Goal: Communication & Community: Answer question/provide support

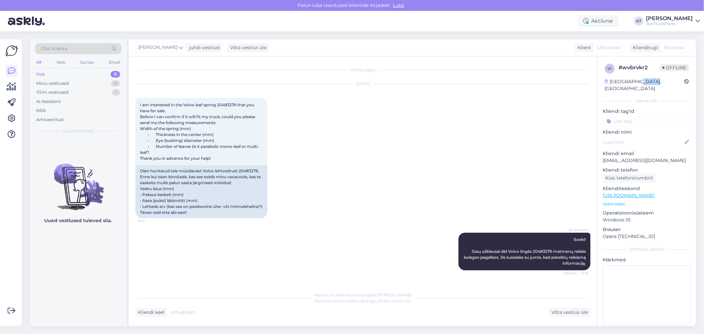
scroll to position [343, 0]
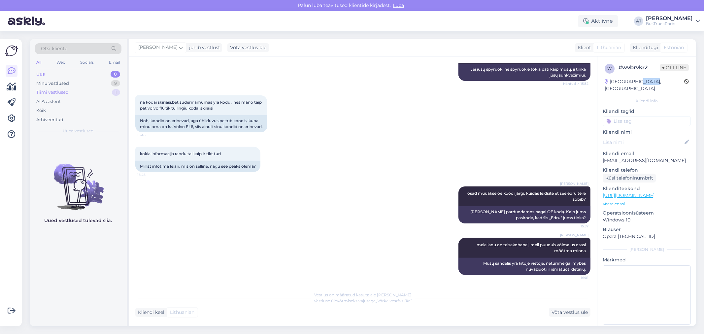
click at [71, 90] on div "Tiimi vestlused 1" at bounding box center [78, 92] width 87 height 9
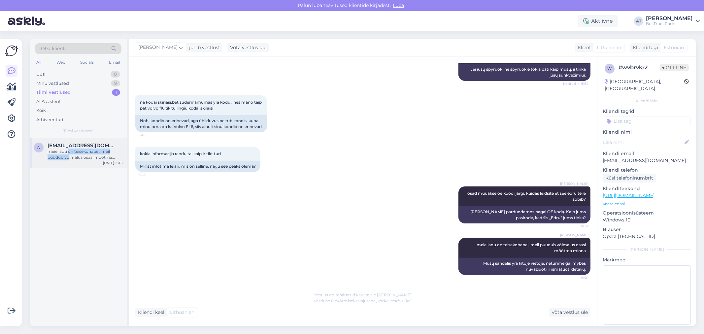
click at [68, 155] on div "meie ladu on teisekohapel, meil puudub võimalus osasi mõõtma minna" at bounding box center [85, 155] width 75 height 12
click at [73, 159] on div "meie ladu on teisekohapel, meil puudub võimalus osasi mõõtma minna" at bounding box center [85, 155] width 75 height 12
click at [56, 80] on div "Minu vestlused" at bounding box center [52, 83] width 33 height 7
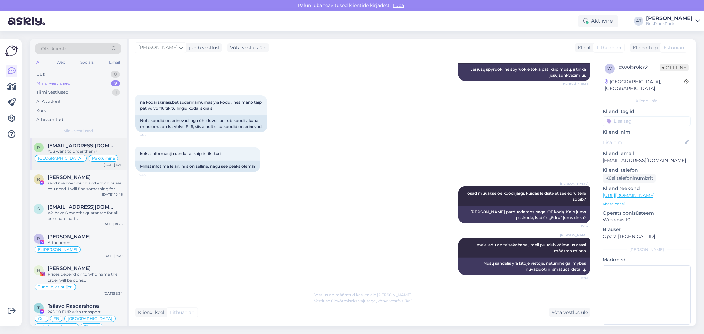
click at [90, 141] on div "p [EMAIL_ADDRESS][DOMAIN_NAME] You want to order them? [GEOGRAPHIC_DATA], [GEOG…" at bounding box center [78, 154] width 97 height 32
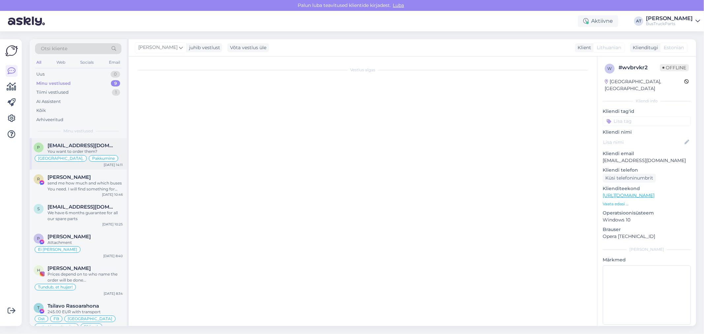
scroll to position [1543, 0]
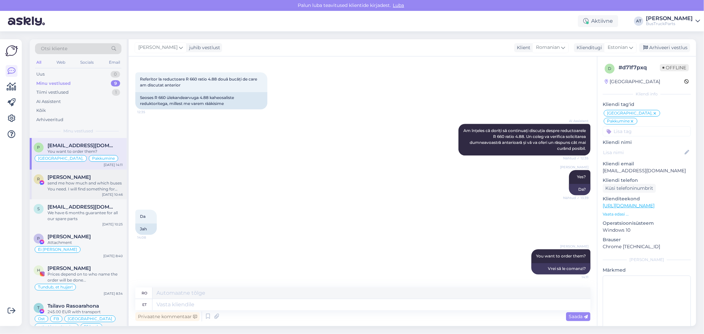
click at [60, 185] on div "send me how much and which buses You need. I will find something for You" at bounding box center [85, 186] width 75 height 12
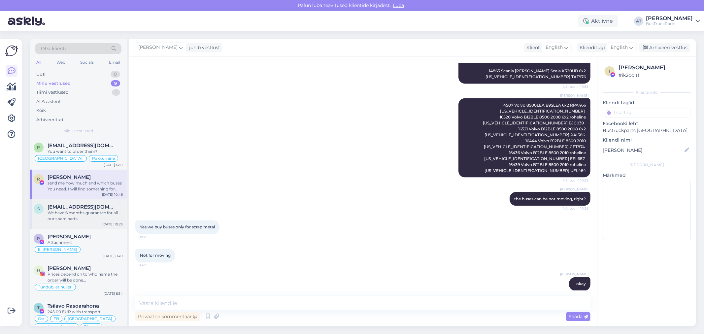
click at [84, 209] on span "[EMAIL_ADDRESS][DOMAIN_NAME]" at bounding box center [82, 207] width 69 height 6
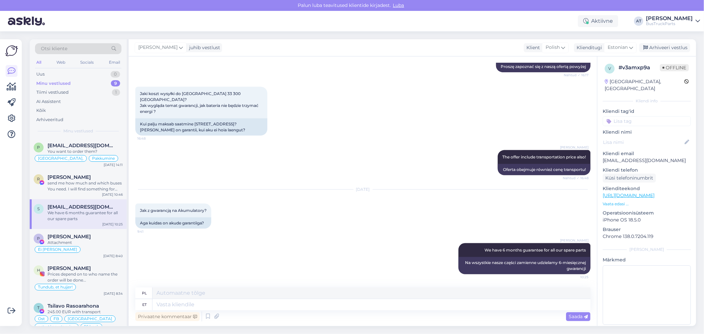
scroll to position [752, 0]
click at [104, 236] on div "[PERSON_NAME]" at bounding box center [85, 237] width 75 height 6
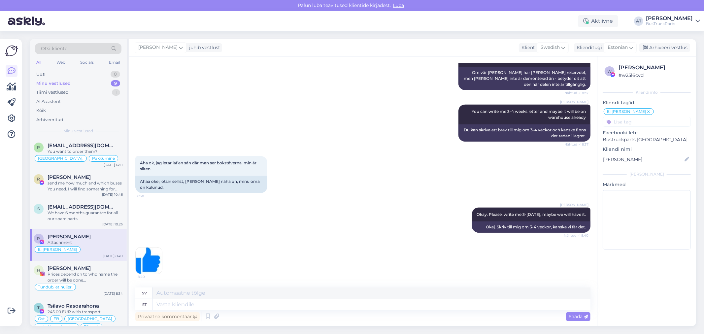
scroll to position [527, 0]
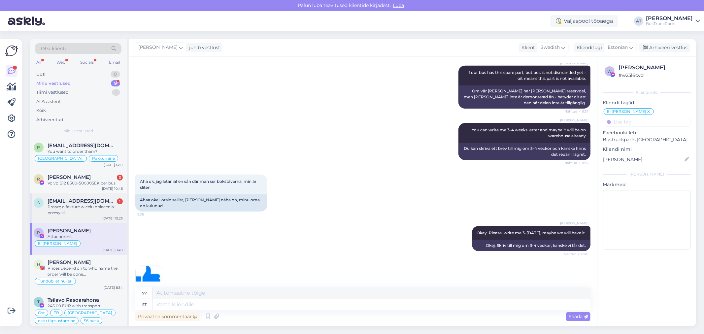
click at [81, 207] on div "Proszę o fakturę w celu opłacenia przesyłki" at bounding box center [85, 210] width 75 height 12
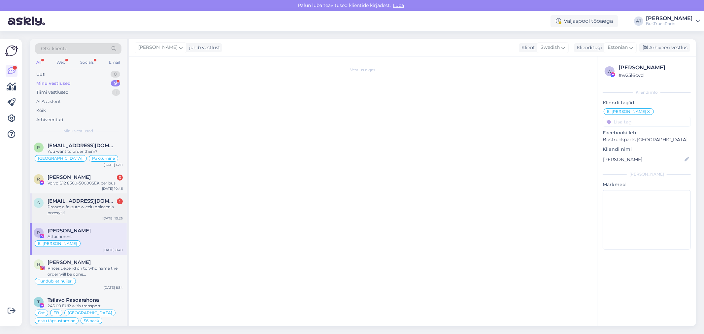
scroll to position [792, 0]
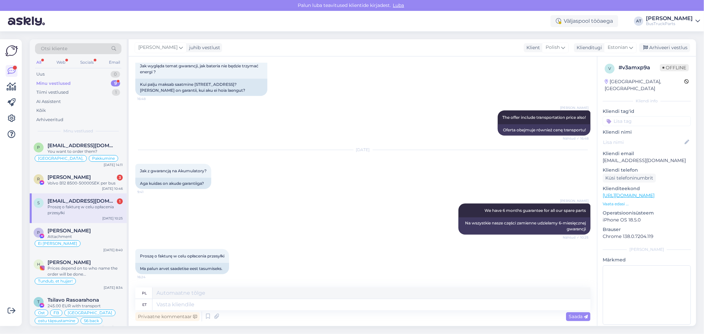
click at [649, 157] on p "[EMAIL_ADDRESS][DOMAIN_NAME]" at bounding box center [647, 160] width 88 height 7
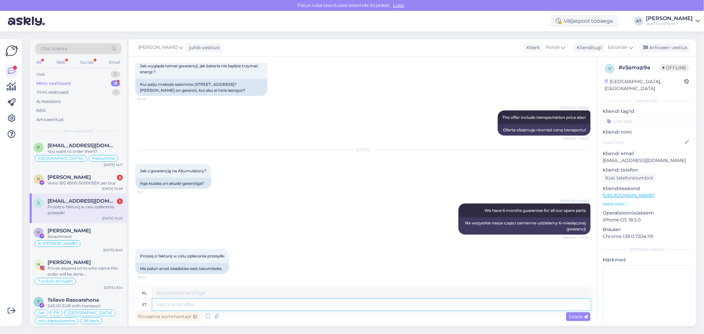
click at [289, 304] on textarea at bounding box center [372, 304] width 438 height 11
type textarea "Please, se"
type textarea "Proszę,"
type textarea "Please, see th"
type textarea "Proszę, to"
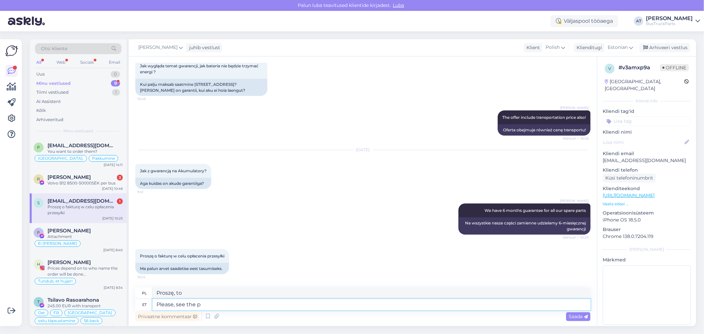
type textarea "Please, see the pr"
type textarea "Proszę zobaczyć"
type textarea "Please, see the prepayment i"
type textarea "Proszę zapoznać się z przedpłatą"
type textarea "Please, see the prepayment invoice"
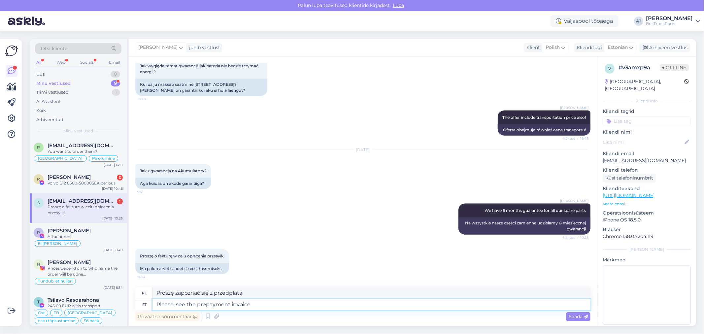
type textarea "Proszę zapoznać się z fakturą przedpłaconą"
type textarea "Please, see the prepayment invoice below"
type textarea "Proszę zapoznać się z fakturą przedpłaconą poniżej"
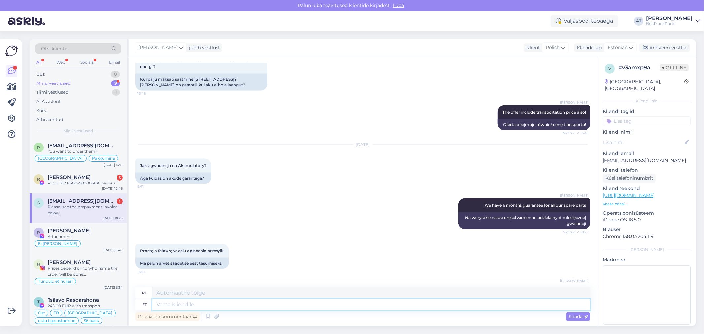
scroll to position [831, 0]
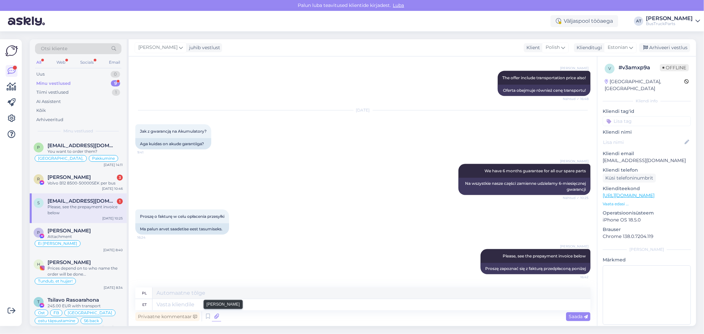
click at [217, 318] on icon at bounding box center [216, 317] width 9 height 10
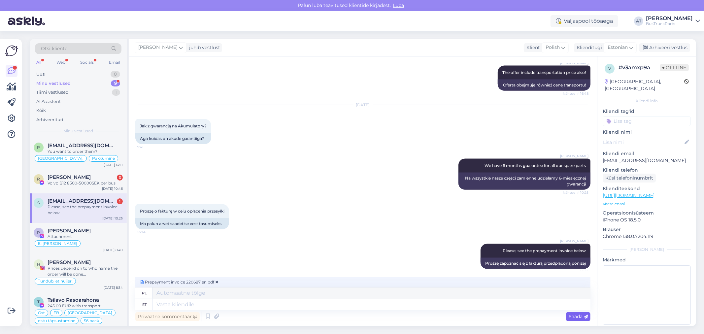
click at [586, 317] on icon at bounding box center [586, 317] width 4 height 4
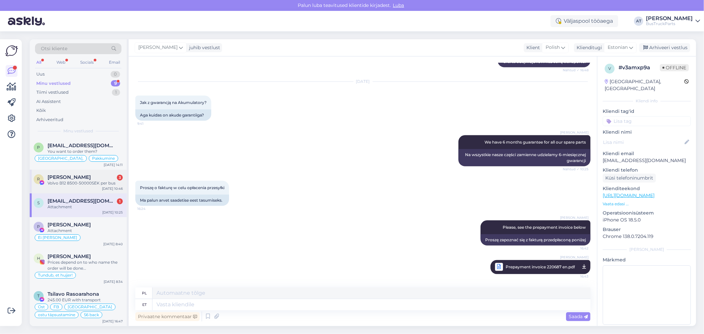
click at [87, 187] on div "R Roman Skatskov 3 Volvo B12 8500-50000SEK per bus [DATE] 10:46" at bounding box center [78, 182] width 97 height 24
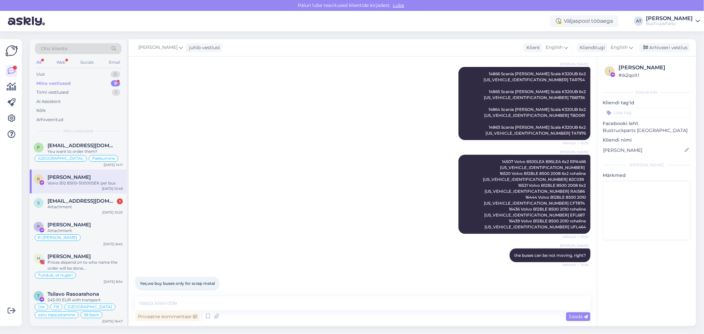
scroll to position [1008, 0]
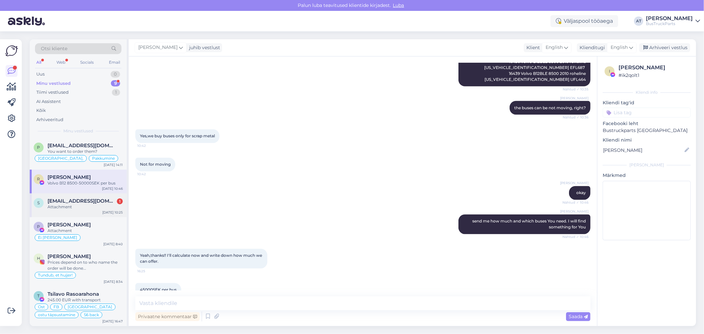
click at [77, 203] on span "[EMAIL_ADDRESS][DOMAIN_NAME]" at bounding box center [82, 201] width 69 height 6
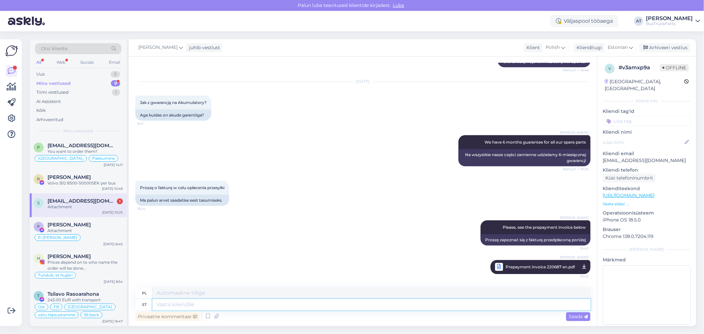
click at [267, 308] on textarea at bounding box center [372, 304] width 438 height 11
click at [80, 190] on div "R Roman Skatskov Volvo B12 8500-50000SEK per bus [DATE] 10:46" at bounding box center [78, 182] width 97 height 24
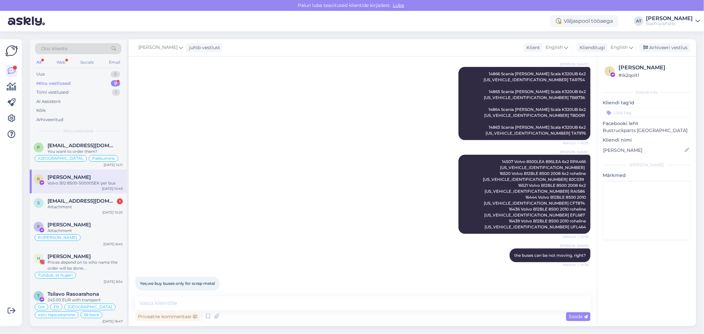
scroll to position [1008, 0]
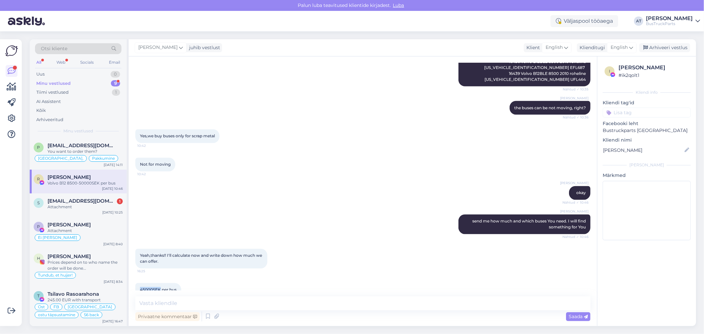
drag, startPoint x: 160, startPoint y: 248, endPoint x: 139, endPoint y: 250, distance: 21.2
click at [139, 283] on div "45000SEK per bus 16:40" at bounding box center [158, 290] width 46 height 14
copy span "45000SEK"
click at [183, 316] on span "Volvo B12 8500-50000SEK per bus" at bounding box center [174, 318] width 68 height 5
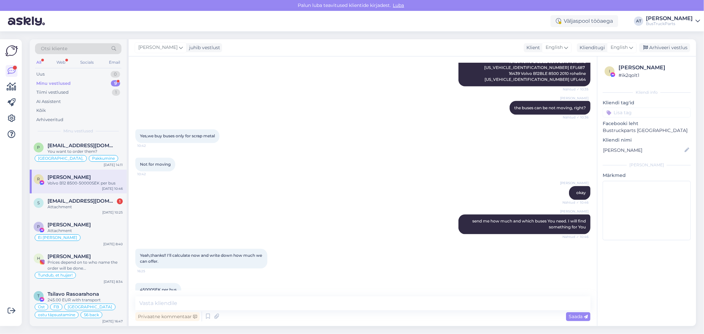
copy span "50000SEK"
click at [96, 202] on span "[EMAIL_ADDRESS][DOMAIN_NAME]" at bounding box center [82, 201] width 69 height 6
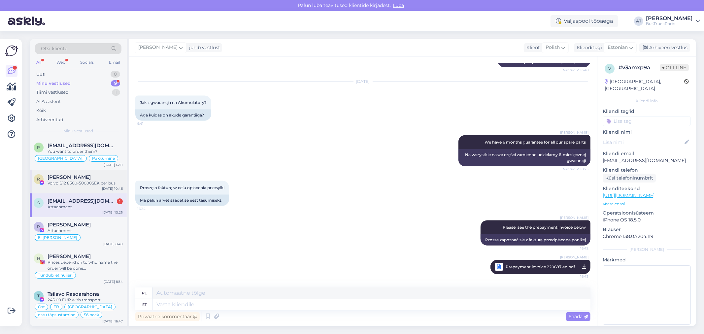
click at [75, 175] on span "[PERSON_NAME]" at bounding box center [69, 177] width 43 height 6
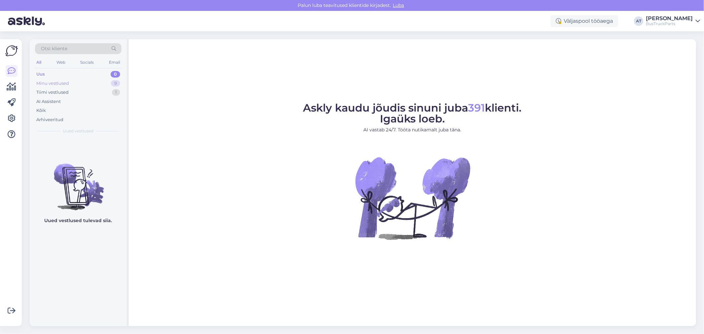
click at [65, 82] on div "Minu vestlused" at bounding box center [52, 83] width 33 height 7
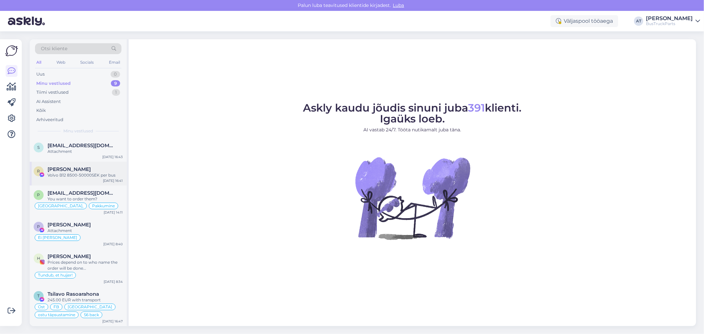
click at [89, 178] on div "Volvo B12 8500-50000SEK per bus" at bounding box center [85, 175] width 75 height 6
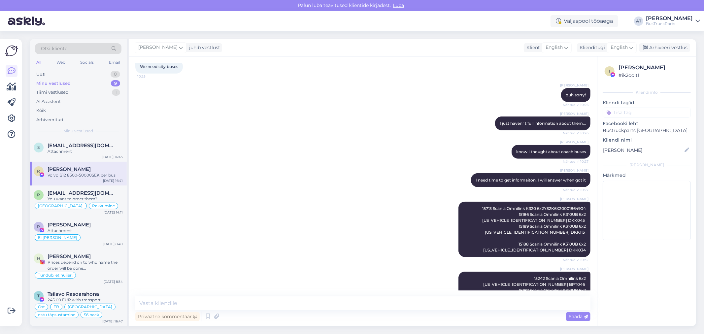
scroll to position [530, 0]
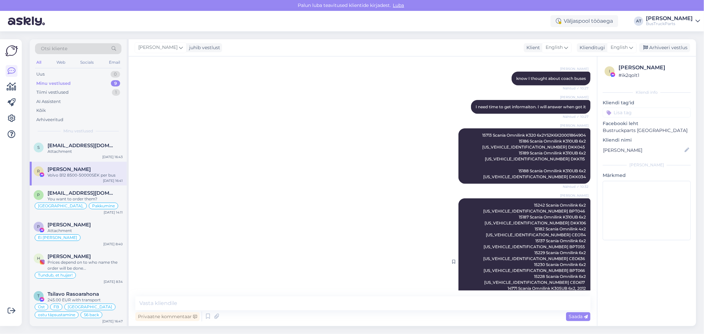
click at [478, 221] on span "15242 Scania Omnilink 6x2 [US_VEHICLE_IDENTIFICATION_NUMBER] BPT046 15187 Scani…" at bounding box center [533, 262] width 110 height 118
copy span "15182"
click at [478, 204] on span "15242 Scania Omnilink 6x2 [US_VEHICLE_IDENTIFICATION_NUMBER] BPT046 15187 Scani…" at bounding box center [533, 262] width 110 height 118
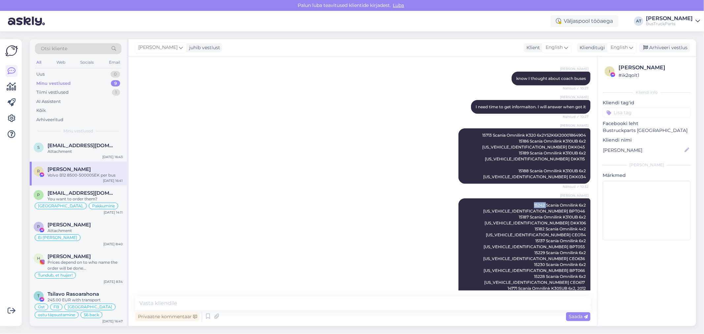
copy span "15242"
click at [482, 134] on span "15713 Scania Omnilink K320 6x2YS2K6X20001864904 15186 Scania Omnilink K310UB 6x…" at bounding box center [534, 156] width 105 height 47
copy span "15713"
click at [482, 141] on span "15713 Scania Omnilink K320 6x2YS2K6X20001864904 15186 Scania Omnilink K310UB 6x…" at bounding box center [534, 156] width 105 height 47
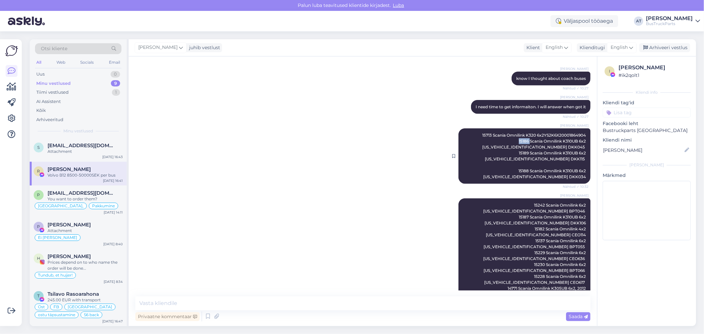
click at [482, 141] on span "15713 Scania Omnilink K320 6x2YS2K6X20001864904 15186 Scania Omnilink K310UB 6x…" at bounding box center [534, 156] width 105 height 47
copy span "15186"
click at [482, 152] on span "15713 Scania Omnilink K320 6x2YS2K6X20001864904 15186 Scania Omnilink K310UB 6x…" at bounding box center [534, 156] width 105 height 47
copy span "15189"
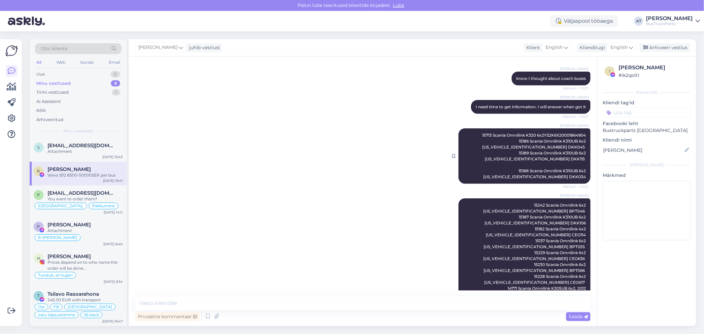
click at [482, 170] on span "15713 Scania Omnilink K320 6x2YS2K6X20001864904 15186 Scania Omnilink K310UB 6x…" at bounding box center [534, 156] width 105 height 47
copy span "15188"
click at [478, 207] on span "15242 Scania Omnilink 6x2 [US_VEHICLE_IDENTIFICATION_NUMBER] BPT046 15187 Scani…" at bounding box center [533, 262] width 110 height 118
click at [505, 276] on span "15242 Scania Omnilink 6x2 [US_VEHICLE_IDENTIFICATION_NUMBER] BPT046 15187 Scani…" at bounding box center [533, 262] width 110 height 118
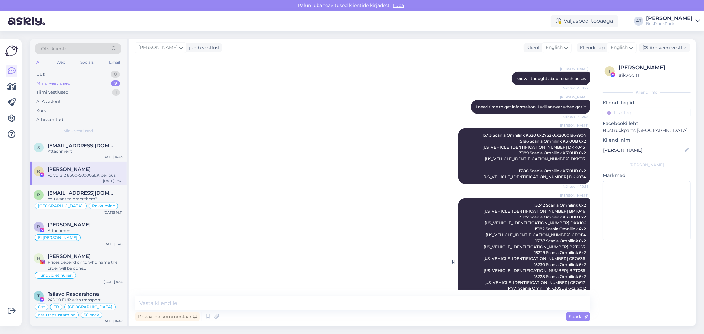
click at [502, 276] on span "15242 Scania Omnilink 6x2 [US_VEHICLE_IDENTIFICATION_NUMBER] BPT046 15187 Scani…" at bounding box center [533, 262] width 110 height 118
click at [505, 276] on span "15242 Scania Omnilink 6x2 [US_VEHICLE_IDENTIFICATION_NUMBER] BPT046 15187 Scani…" at bounding box center [533, 262] width 110 height 118
click at [506, 276] on span "15242 Scania Omnilink 6x2 [US_VEHICLE_IDENTIFICATION_NUMBER] BPT046 15187 Scani…" at bounding box center [533, 262] width 110 height 118
copy span "14769"
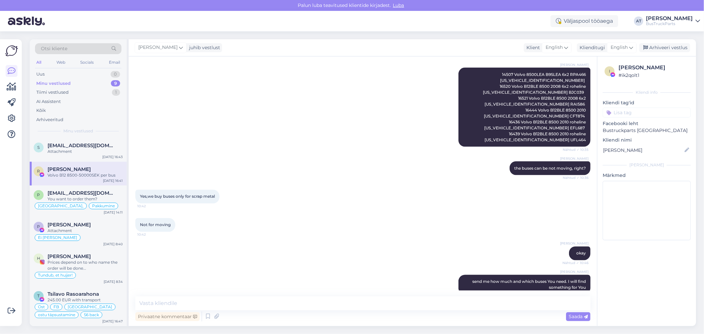
scroll to position [1008, 0]
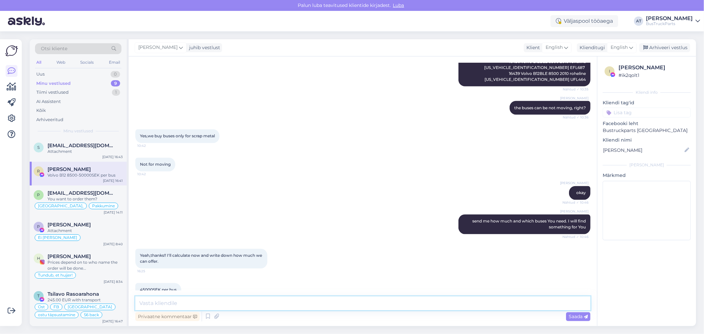
click at [298, 301] on textarea at bounding box center [362, 304] width 455 height 14
click at [202, 304] on textarea "Sorry, it is not possible. you should" at bounding box center [362, 304] width 455 height 14
click at [252, 308] on textarea "Sorry, it is not possible. You should" at bounding box center [362, 304] width 455 height 14
drag, startPoint x: 238, startPoint y: 303, endPoint x: 201, endPoint y: 303, distance: 36.3
click at [201, 303] on textarea "Sorry, it is not possible. You should" at bounding box center [362, 304] width 455 height 14
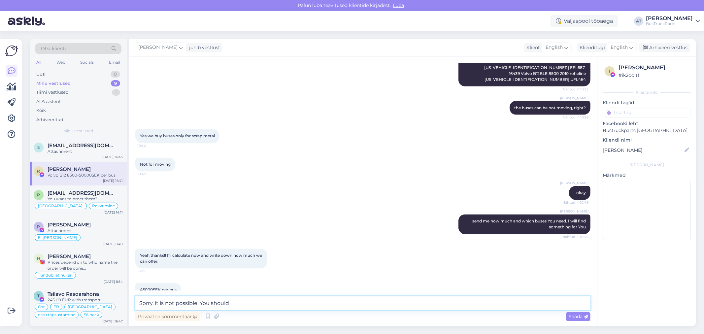
paste textarea "contact a company that sells buses in bulk. We're not that place."
type textarea "Sorry, it is not possible. You should contact a company that sells buses in bul…"
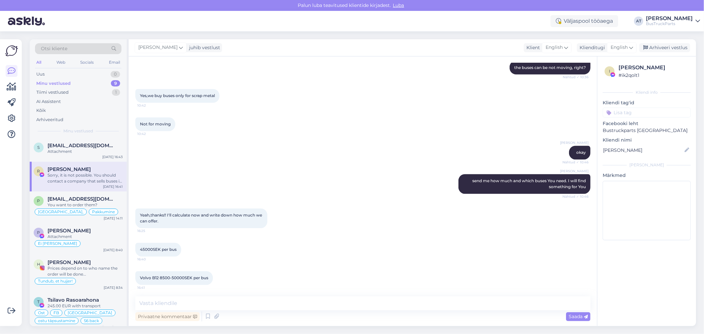
click at [620, 111] on input at bounding box center [647, 113] width 88 height 10
type input "Tahtis osta bussi metall hinnaga"
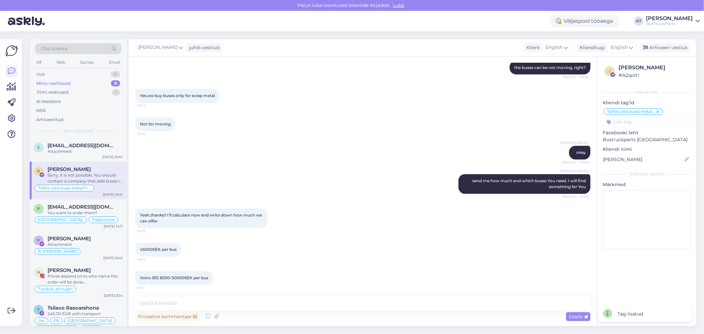
click at [346, 236] on div "45000SEK per bus 16:40" at bounding box center [362, 250] width 455 height 28
click at [672, 47] on div "Arhiveeri vestlus" at bounding box center [665, 47] width 51 height 9
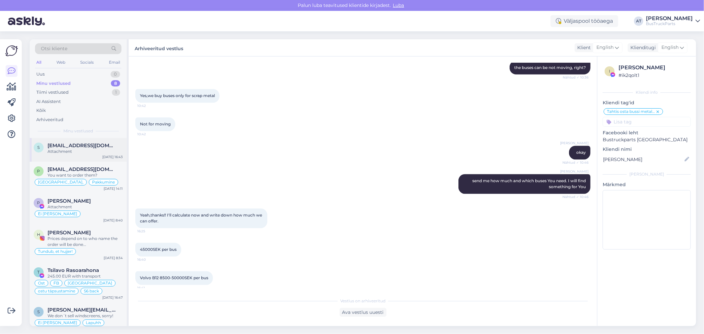
click at [89, 151] on div "Attachment" at bounding box center [85, 152] width 75 height 6
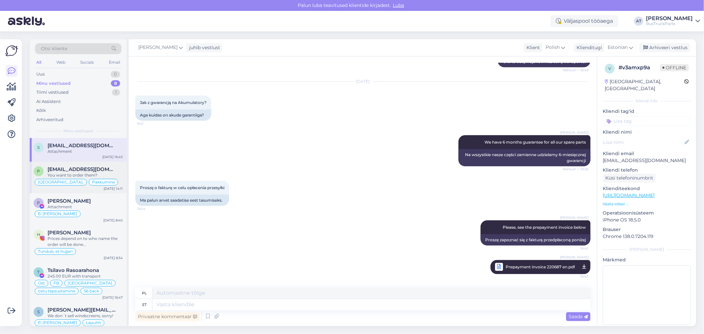
click at [96, 170] on span "[EMAIL_ADDRESS][DOMAIN_NAME]" at bounding box center [82, 169] width 69 height 6
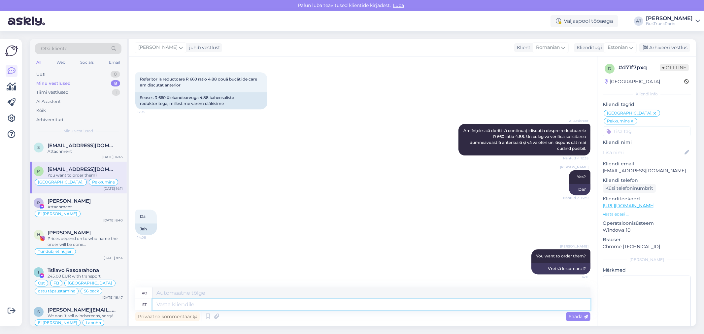
click at [551, 302] on textarea at bounding box center [372, 304] width 438 height 11
click at [347, 303] on textarea at bounding box center [372, 304] width 438 height 11
type textarea "So,"
type textarea "Aşa,"
type textarea "So, didn´t f"
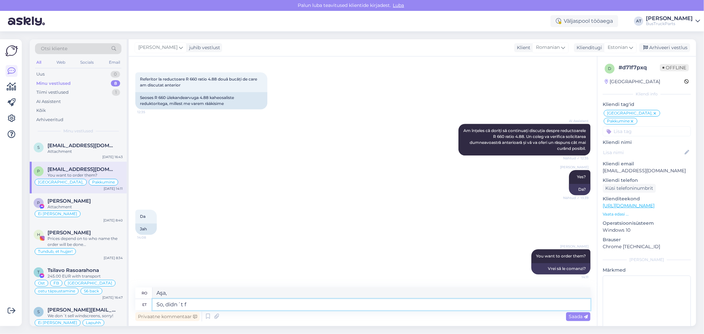
type textarea "Deci, nu a făcut-o"
type textarea "So, didn´t get an"
type textarea "Deci, nu am înțeles"
type textarea "So, didn´t get answer fro"
type textarea "Deci, nu am primit un răspuns"
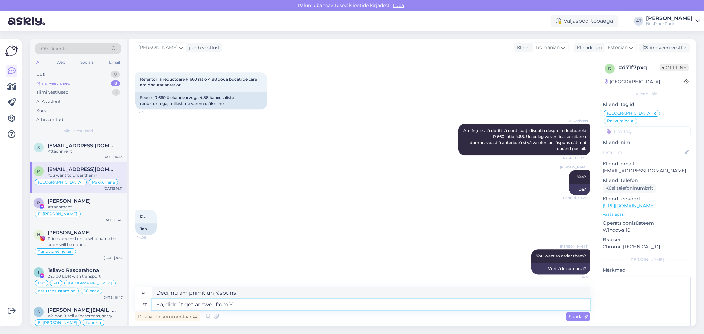
type textarea "So, didn´t get answer from Yo"
type textarea "Deci, nu am primit un răspuns de la"
type textarea "So, didn´t get answer from You"
type textarea "Deci, nu am primit niciun răspuns de la tine"
type textarea "So, didn´t get answer from You"
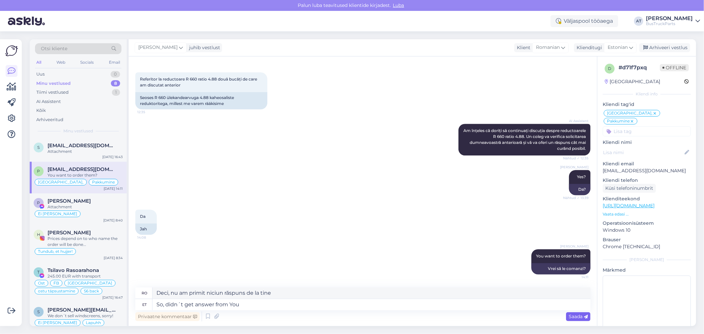
click at [578, 316] on span "Saada" at bounding box center [578, 317] width 19 height 6
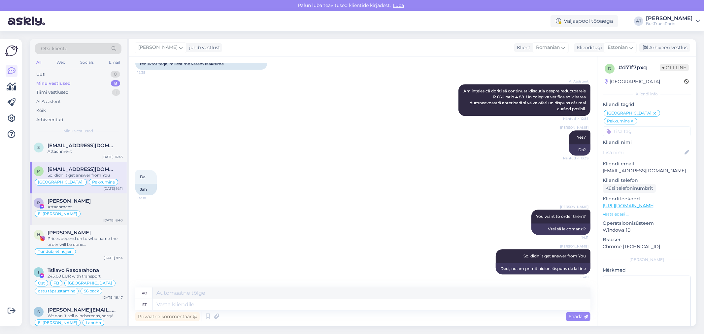
drag, startPoint x: 85, startPoint y: 203, endPoint x: 125, endPoint y: 202, distance: 39.6
click at [85, 203] on div "[PERSON_NAME]" at bounding box center [85, 201] width 75 height 6
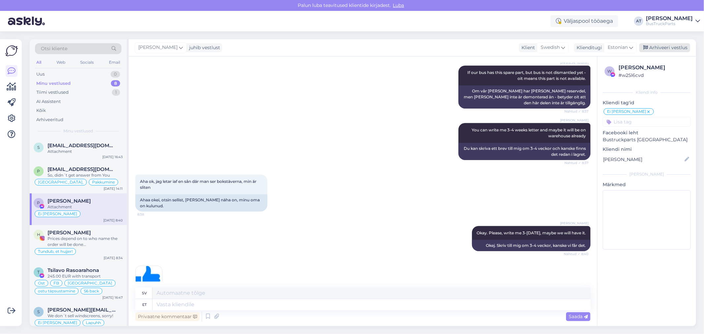
click at [666, 52] on div "Arhiveeri vestlus" at bounding box center [665, 47] width 51 height 9
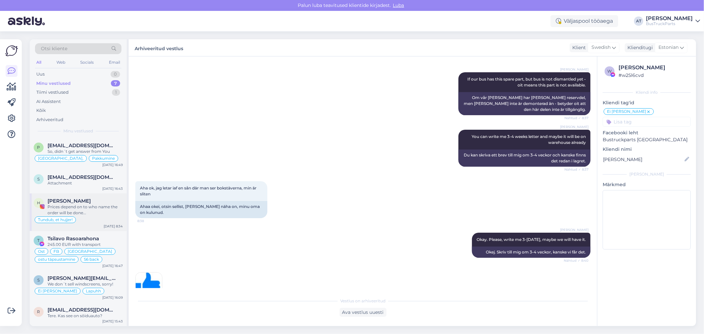
click at [91, 200] on span "[PERSON_NAME]" at bounding box center [69, 201] width 43 height 6
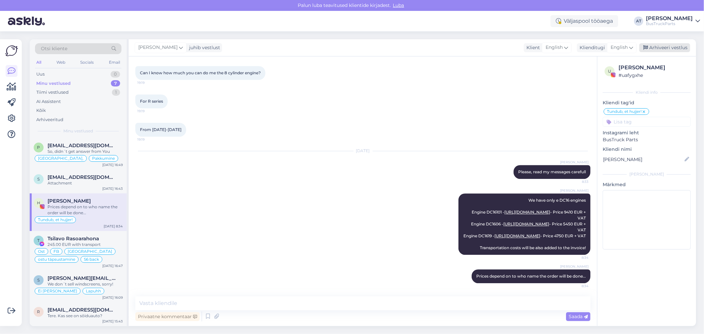
click at [667, 48] on div "Arhiveeri vestlus" at bounding box center [665, 47] width 51 height 9
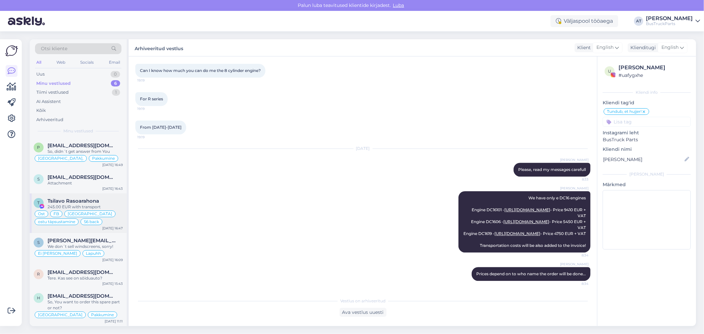
click at [91, 199] on span "Tsilavo Rasoarahona" at bounding box center [74, 201] width 52 height 6
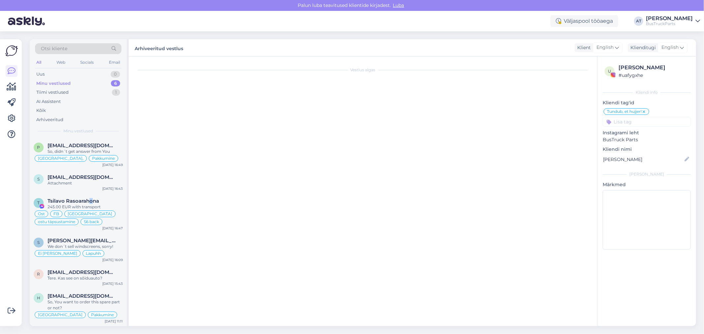
type textarea "Assistenti ei saa panna virtuaalse osa kohta teisiti vastama. Kuna juhtumeid on…"
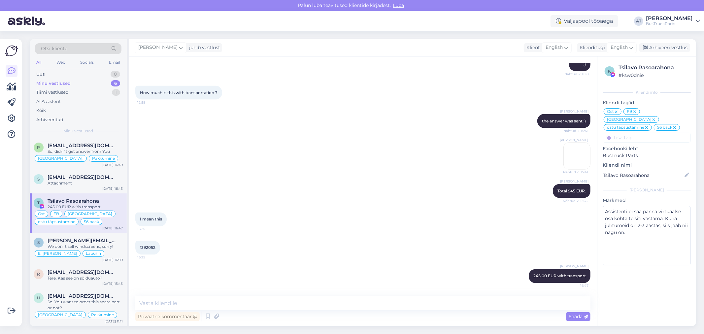
click at [471, 247] on div "1392052 16:25" at bounding box center [362, 248] width 455 height 28
click at [72, 183] on div "Attachment" at bounding box center [85, 183] width 75 height 6
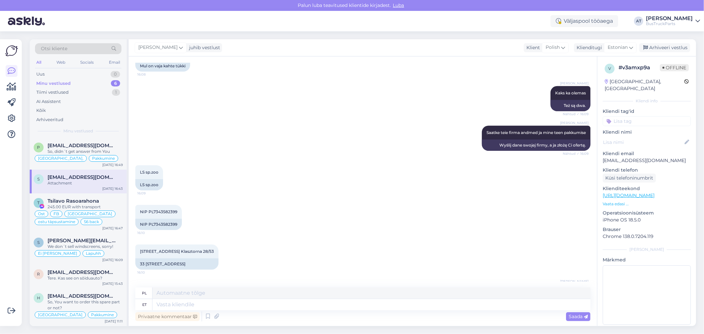
scroll to position [383, 0]
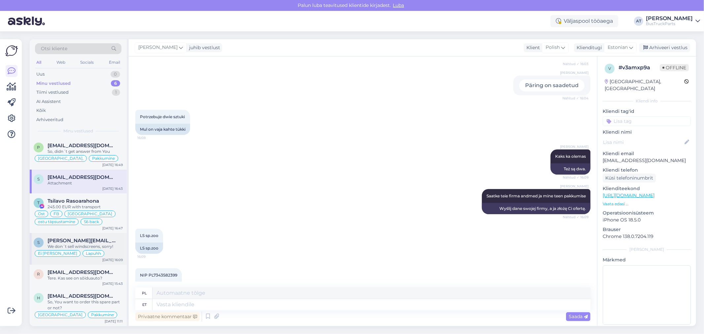
click at [95, 242] on span "[PERSON_NAME][EMAIL_ADDRESS][DOMAIN_NAME]" at bounding box center [82, 241] width 69 height 6
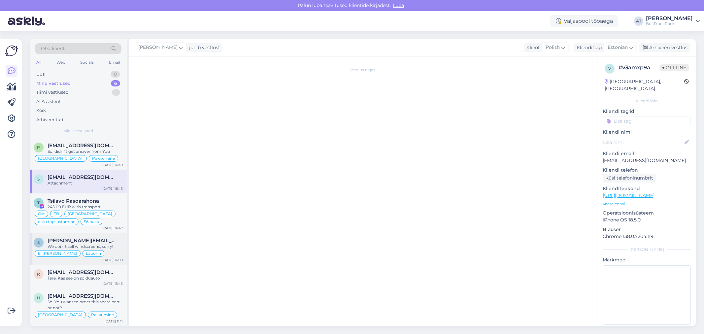
type textarea "Kirjutab Sri Lankast, et osta esiglaasi - Täitsa dolbajeb!"
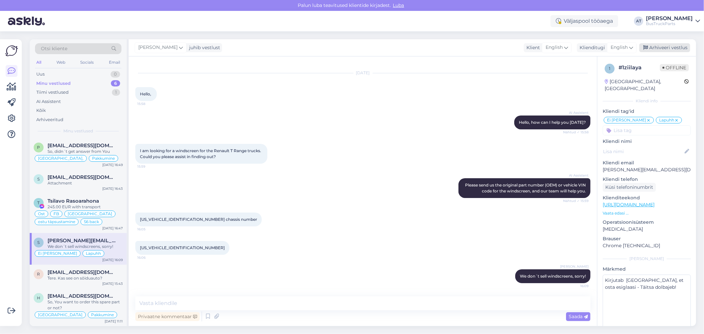
click at [668, 45] on div "Arhiveeri vestlus" at bounding box center [665, 47] width 51 height 9
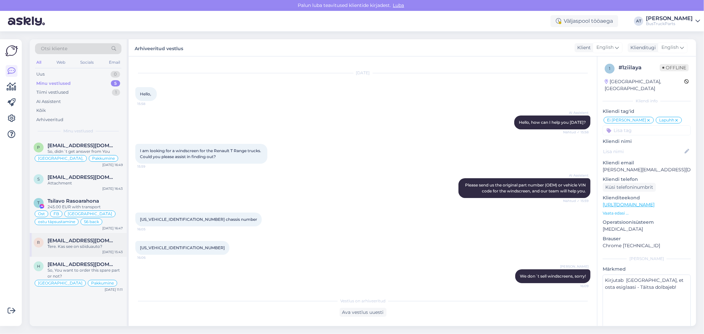
click at [100, 240] on span "[EMAIL_ADDRESS][DOMAIN_NAME]" at bounding box center [82, 241] width 69 height 6
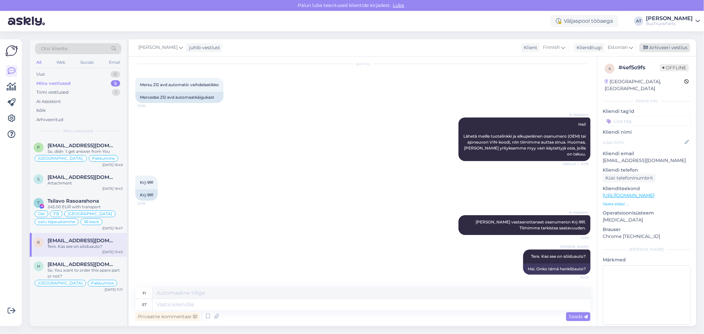
click at [667, 44] on div "Arhiveeri vestlus" at bounding box center [665, 47] width 51 height 9
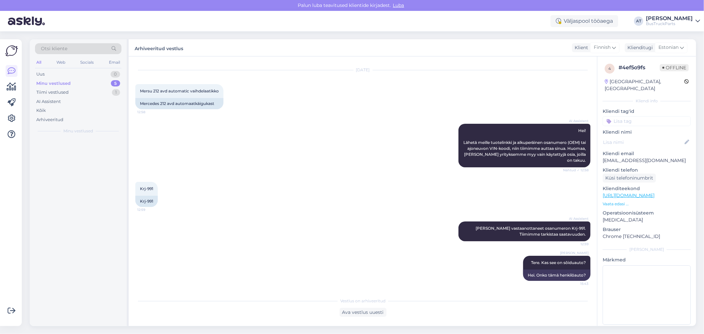
scroll to position [14, 0]
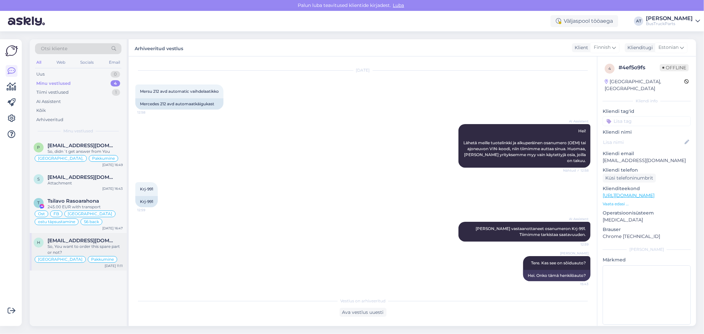
click at [97, 240] on div "[EMAIL_ADDRESS][DOMAIN_NAME]" at bounding box center [85, 241] width 75 height 6
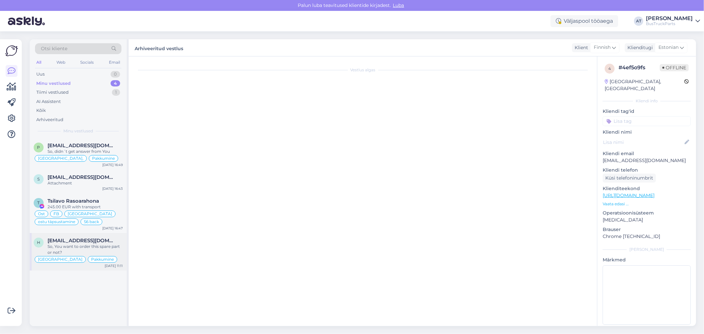
scroll to position [212, 0]
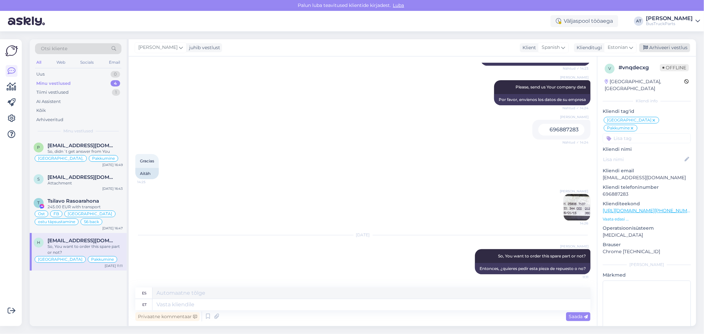
click at [662, 46] on div "Arhiveeri vestlus" at bounding box center [665, 47] width 51 height 9
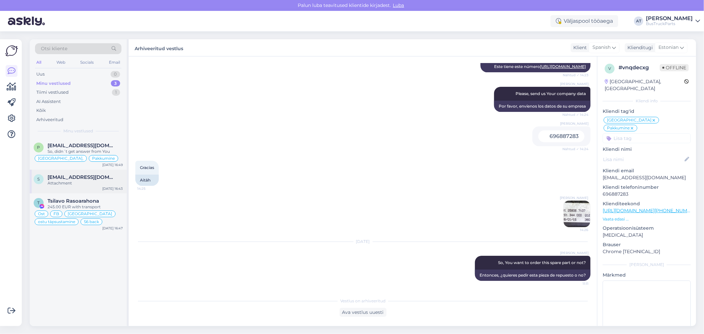
click at [87, 186] on div "Attachment" at bounding box center [85, 183] width 75 height 6
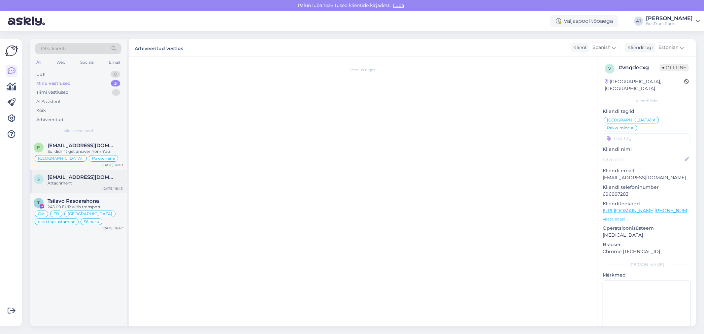
scroll to position [860, 0]
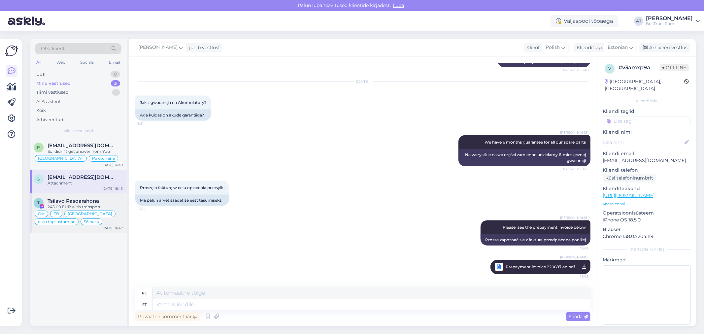
click at [93, 201] on span "Tsilavo Rasoarahona" at bounding box center [74, 201] width 52 height 6
type textarea "Assistenti ei saa panna virtuaalse osa kohta teisiti vastama. Kuna juhtumeid on…"
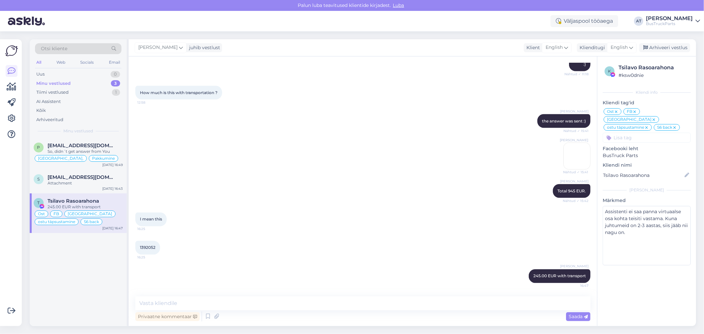
click at [334, 310] on div "Privaatne kommentaar Saada" at bounding box center [362, 316] width 455 height 13
click at [335, 304] on textarea at bounding box center [362, 304] width 455 height 14
type textarea "So, You want something from my offers?"
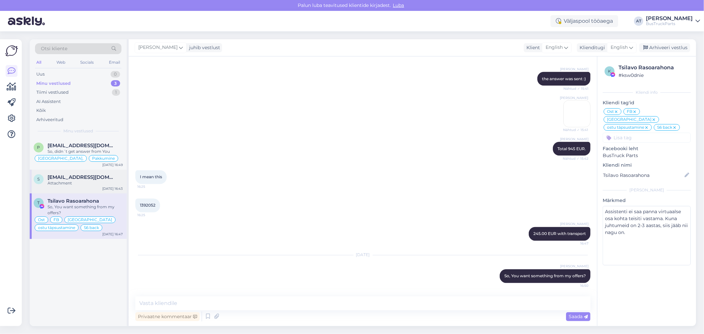
click at [103, 177] on span "[EMAIL_ADDRESS][DOMAIN_NAME]" at bounding box center [82, 177] width 69 height 6
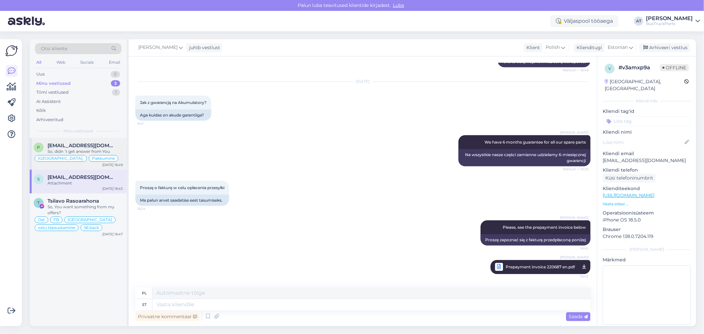
click at [109, 152] on div "So, didn´t get answer from You" at bounding box center [85, 152] width 75 height 6
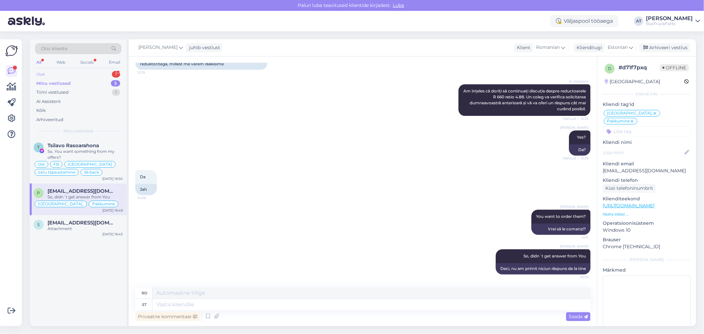
click at [94, 74] on div "Uus 1" at bounding box center [78, 74] width 87 height 9
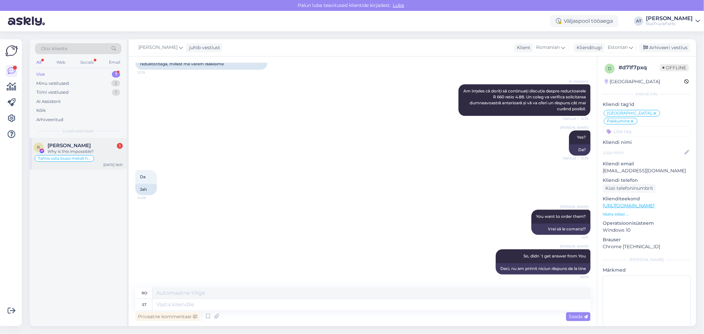
click at [90, 140] on div "R Roman Skatskov 1 Why is this impossible? Tahtis osta bussi metall hinnaga Sep…" at bounding box center [78, 154] width 97 height 32
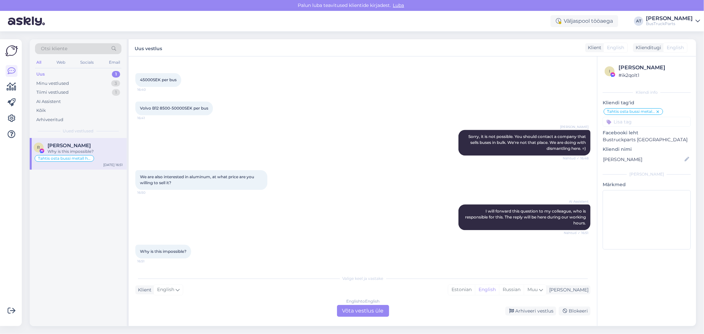
scroll to position [1176, 0]
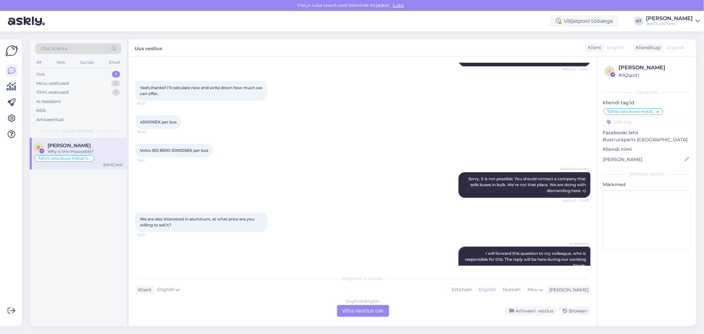
click at [367, 314] on div "English to English Võta vestlus üle" at bounding box center [363, 311] width 52 height 12
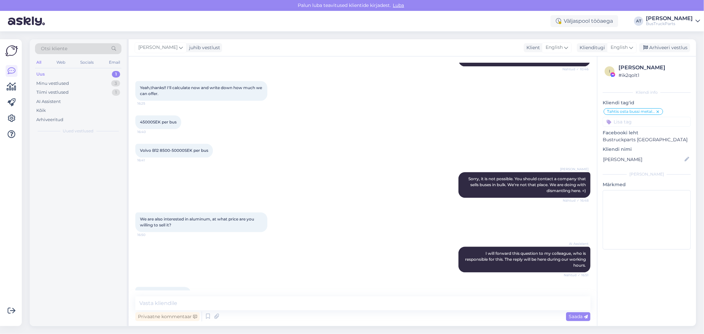
scroll to position [1151, 0]
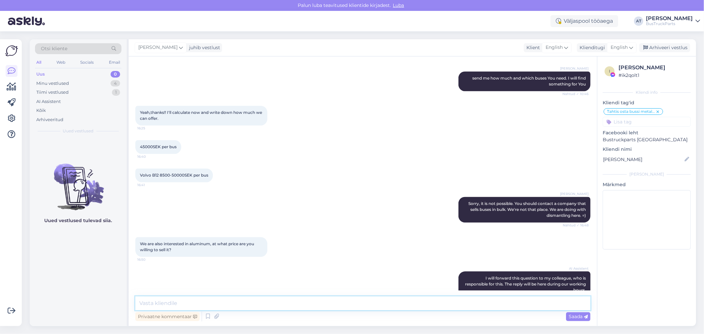
click at [349, 300] on textarea at bounding box center [362, 304] width 455 height 14
click at [239, 306] on textarea at bounding box center [362, 304] width 455 height 14
type textarea "j"
drag, startPoint x: 261, startPoint y: 300, endPoint x: 103, endPoint y: 312, distance: 158.0
click at [103, 312] on div "Otsi kliente All Web Socials Email Uus 0 Minu vestlused 4 Tiimi vestlused 1 AI …" at bounding box center [363, 182] width 667 height 287
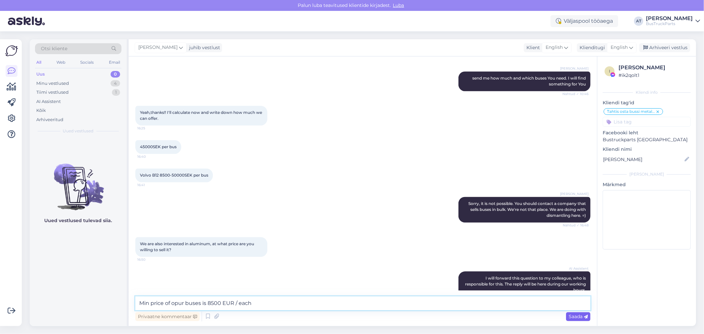
type textarea "Min price of opur buses is 8500 EUR / each"
click at [572, 315] on span "Saada" at bounding box center [578, 317] width 19 height 6
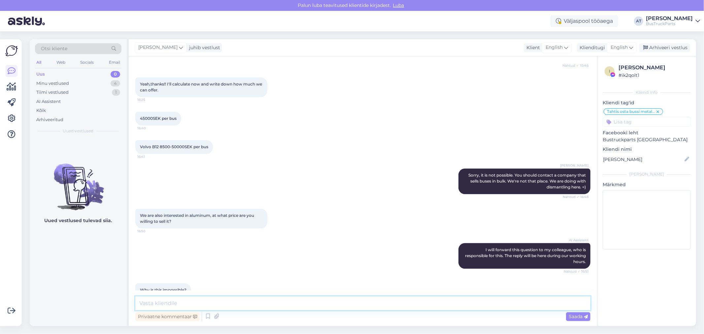
click at [395, 305] on textarea at bounding box center [362, 304] width 455 height 14
click at [263, 306] on textarea at bounding box center [362, 304] width 455 height 14
click at [268, 302] on textarea at bounding box center [362, 304] width 455 height 14
paste textarea "because we will earn much more"
click at [283, 303] on textarea "because we will earn much more with dismantling + recycling." at bounding box center [362, 304] width 455 height 14
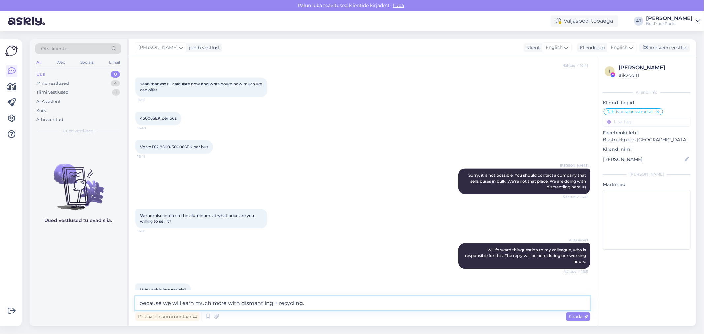
click at [283, 303] on textarea "because we will earn much more with dismantling + recycling." at bounding box center [362, 304] width 455 height 14
type textarea "because we will earn much more with dismantling + metall."
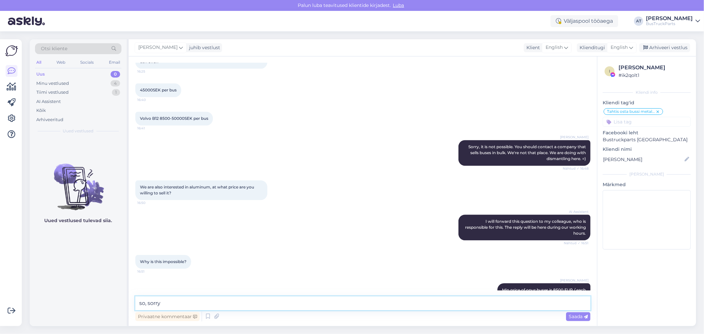
scroll to position [1207, 0]
type textarea "so, sorry"
click at [577, 315] on span "Saada" at bounding box center [578, 317] width 19 height 6
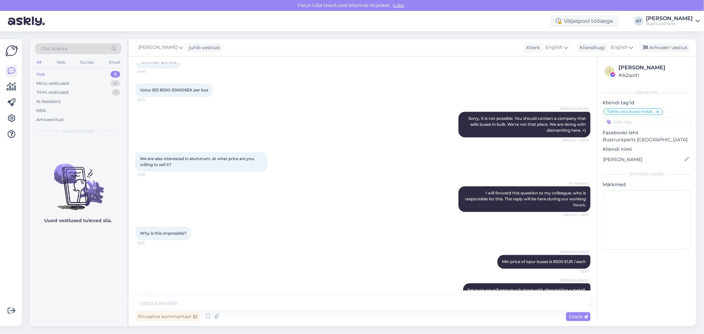
drag, startPoint x: 668, startPoint y: 65, endPoint x: 618, endPoint y: 65, distance: 50.2
click at [618, 65] on div "i Roman Skatskov # ik2qolt1" at bounding box center [647, 71] width 84 height 15
copy div "[PERSON_NAME]"
